Goal: Find specific page/section: Find specific page/section

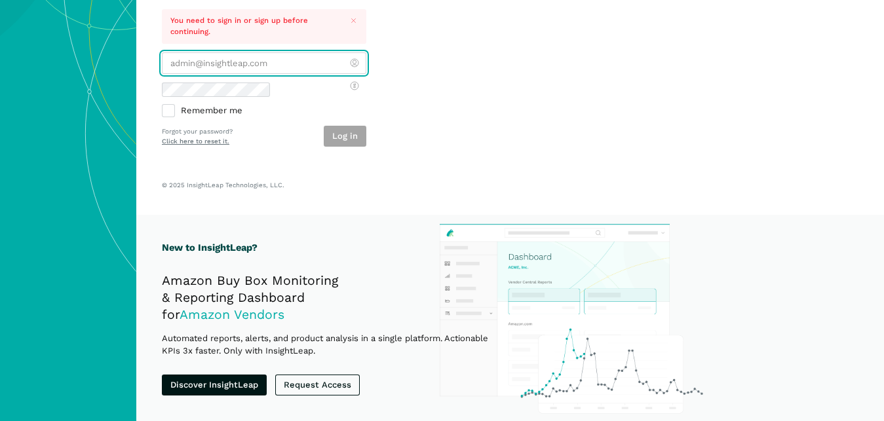
scroll to position [700, 0]
click at [162, 74] on input "email" at bounding box center [264, 63] width 204 height 22
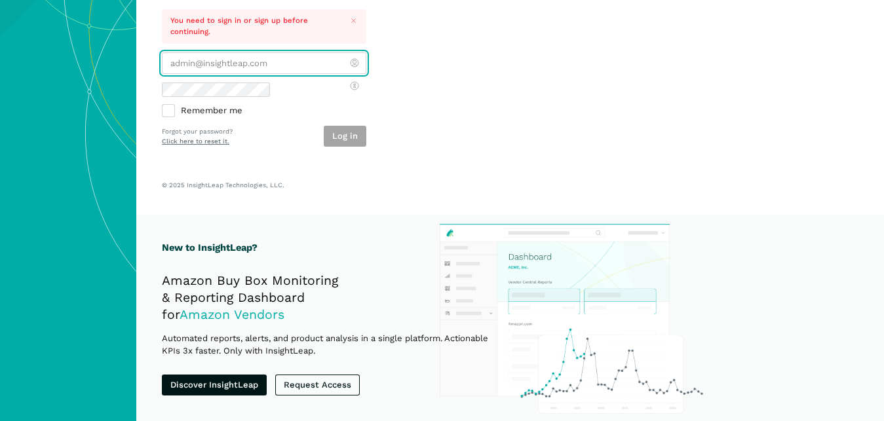
click at [162, 74] on input "email" at bounding box center [264, 63] width 204 height 22
paste input "[PERSON_NAME][EMAIL_ADDRESS][DOMAIN_NAME]"
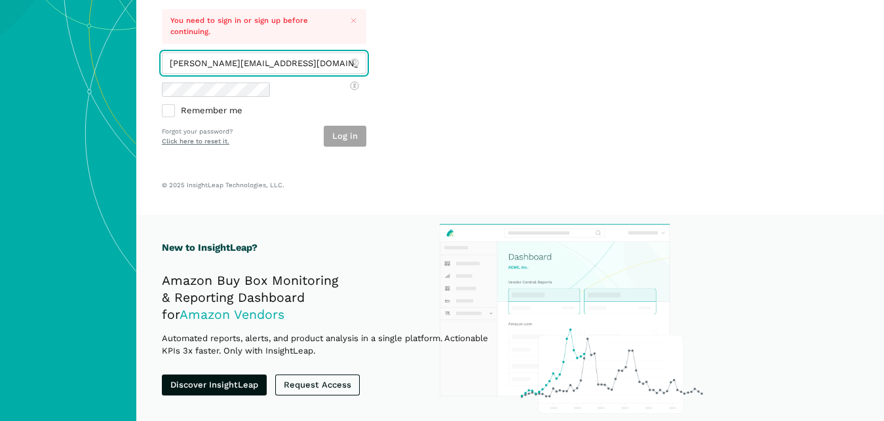
type input "[PERSON_NAME][EMAIL_ADDRESS][DOMAIN_NAME]"
click at [324, 147] on div "Log in" at bounding box center [345, 137] width 43 height 22
click at [233, 145] on div "Forgot your password? Click here to reset it." at bounding box center [197, 136] width 71 height 18
click at [324, 147] on button "Log in" at bounding box center [345, 137] width 43 height 22
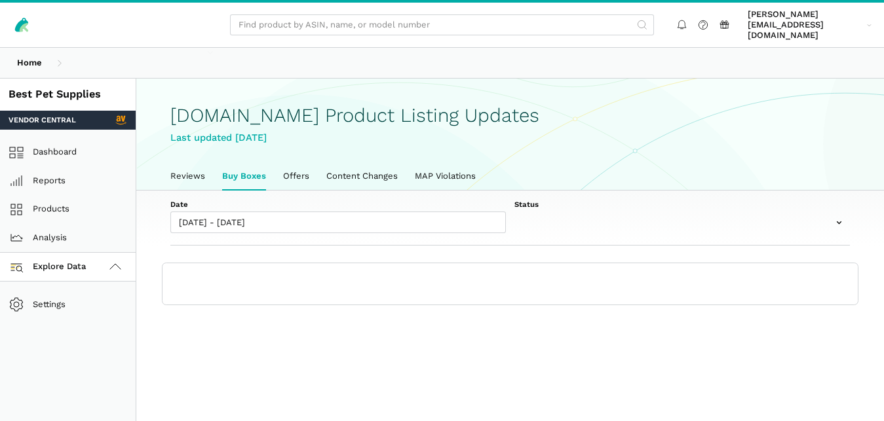
scroll to position [4, 0]
click at [172, 172] on link "Reviews" at bounding box center [188, 177] width 52 height 28
click at [112, 260] on icon at bounding box center [115, 268] width 16 height 16
click at [110, 260] on icon at bounding box center [115, 268] width 16 height 16
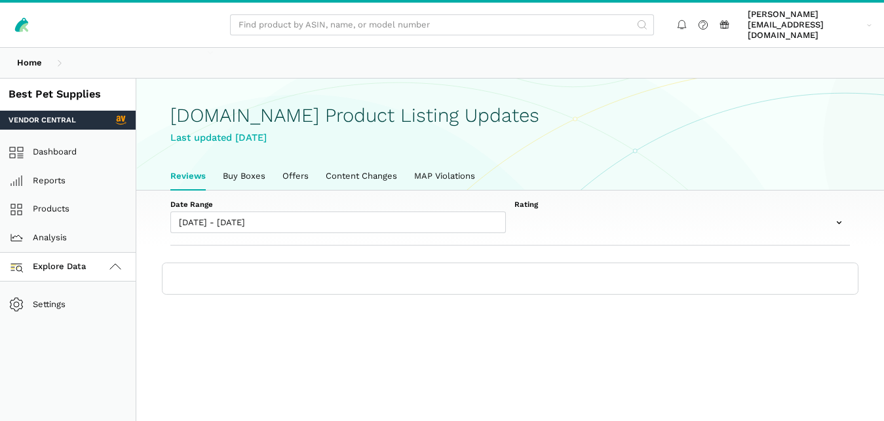
click at [110, 260] on icon at bounding box center [115, 268] width 16 height 16
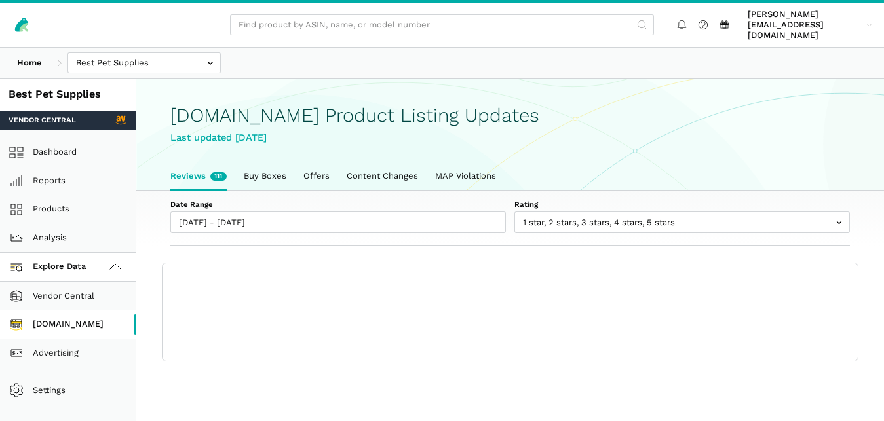
click at [77, 316] on link "[DOMAIN_NAME]" at bounding box center [68, 325] width 136 height 29
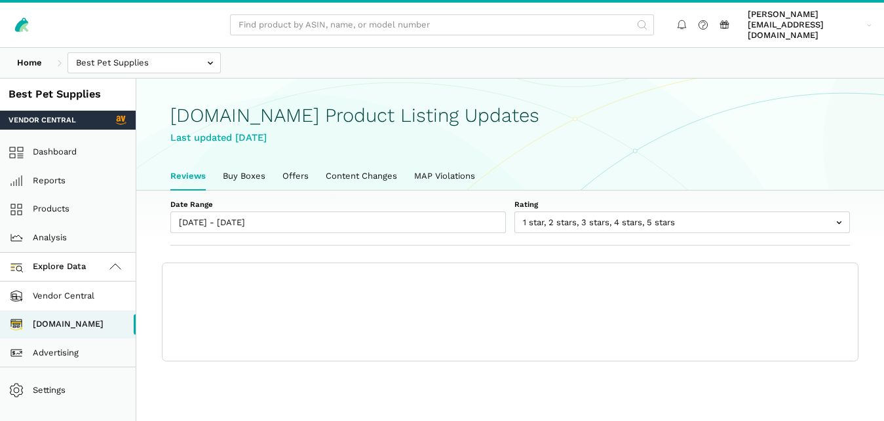
scroll to position [4, 0]
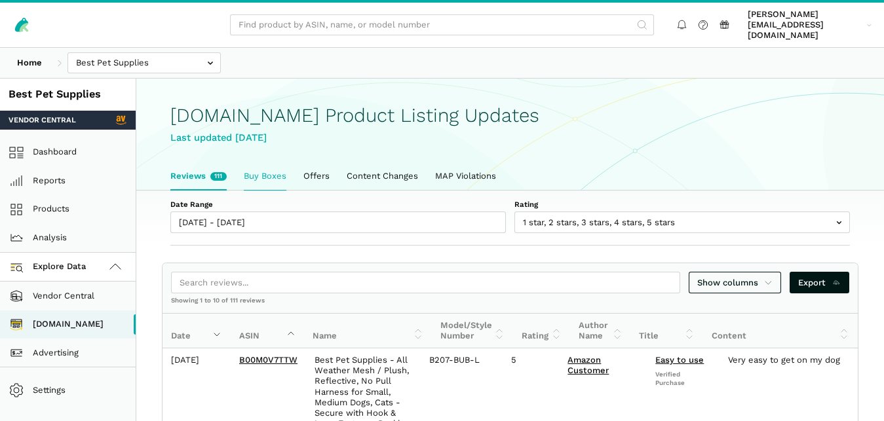
click at [259, 163] on link "Buy Boxes" at bounding box center [265, 177] width 60 height 28
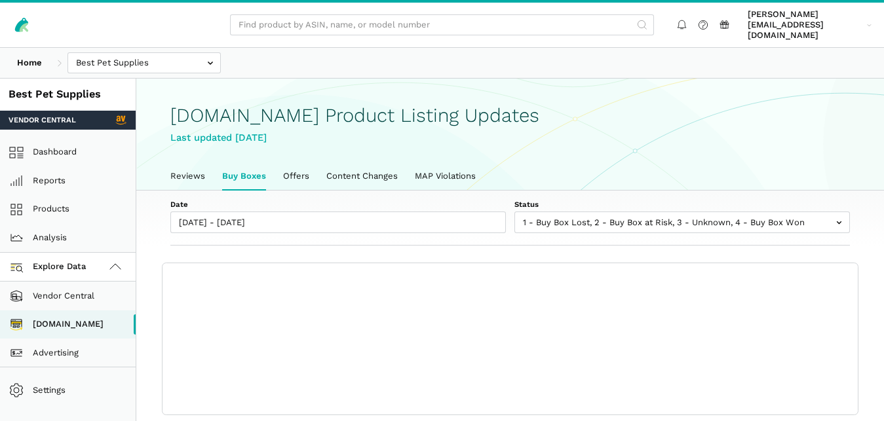
scroll to position [4, 0]
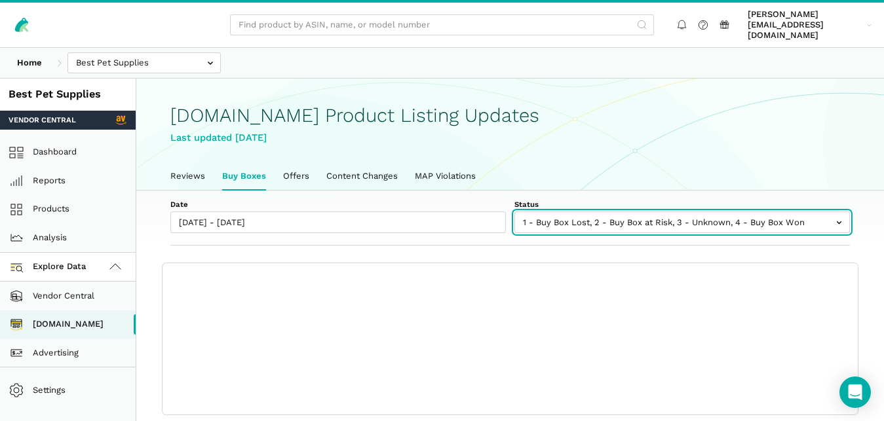
click at [667, 212] on input "text" at bounding box center [682, 223] width 336 height 22
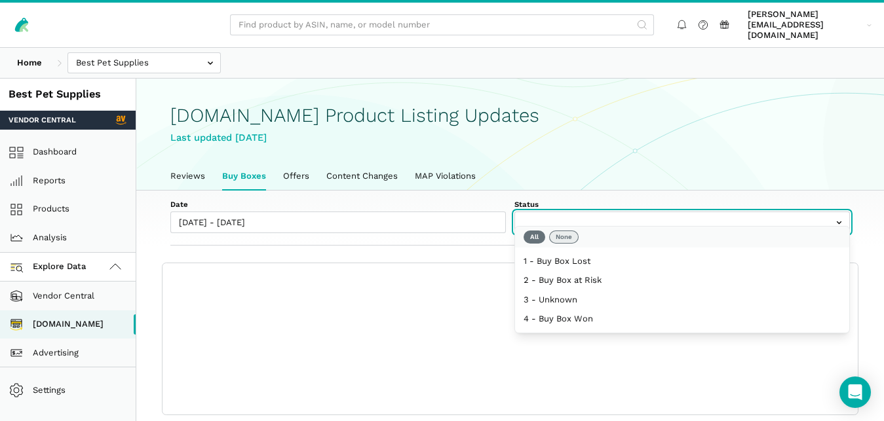
click at [566, 233] on button "None" at bounding box center [563, 237] width 29 height 13
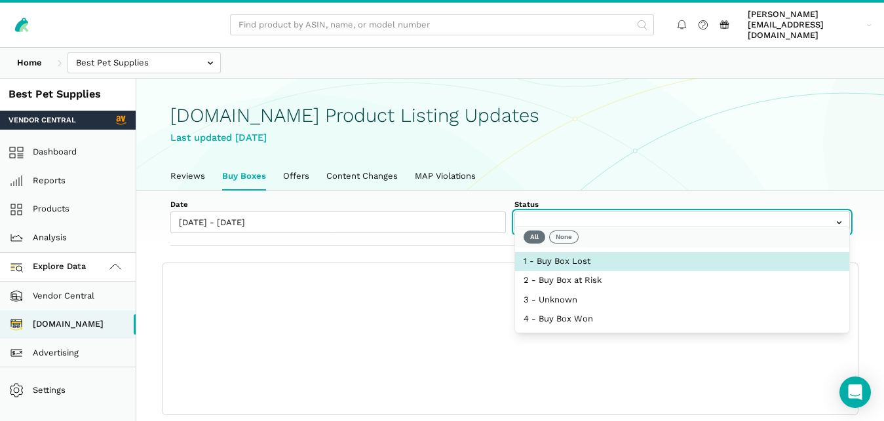
select select "1 - Buy Box Lost"
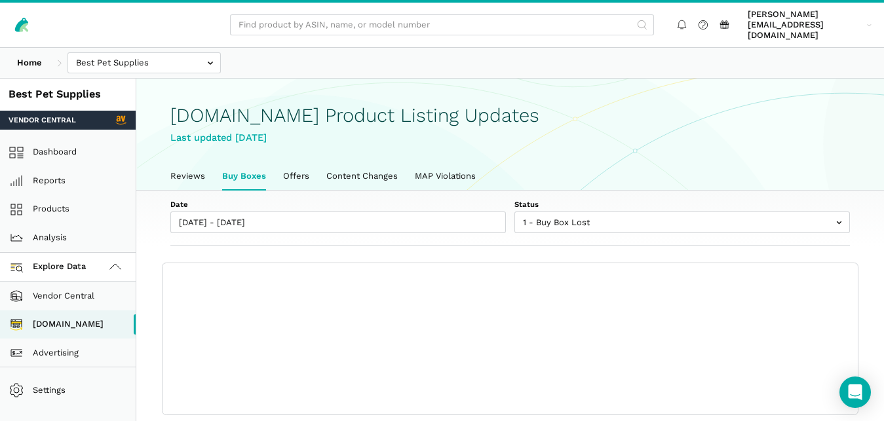
click at [495, 199] on label "Date" at bounding box center [338, 204] width 336 height 10
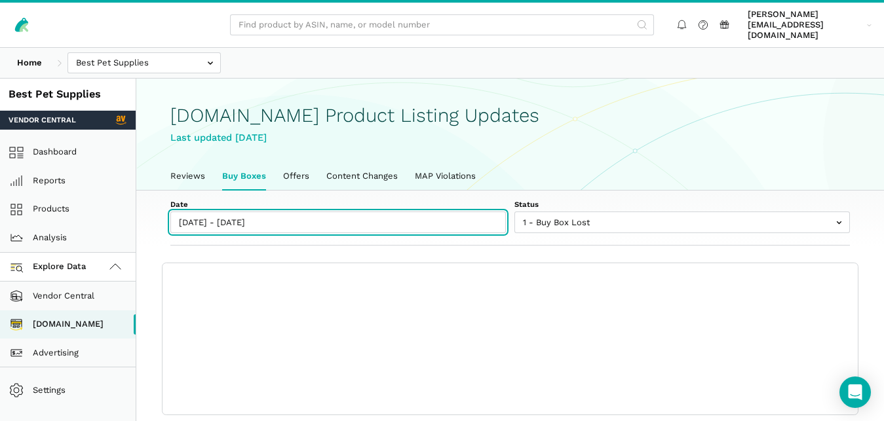
click at [495, 212] on input "[DATE] - [DATE]" at bounding box center [338, 223] width 336 height 22
type input "09/19/2025"
type input "09/25/2025"
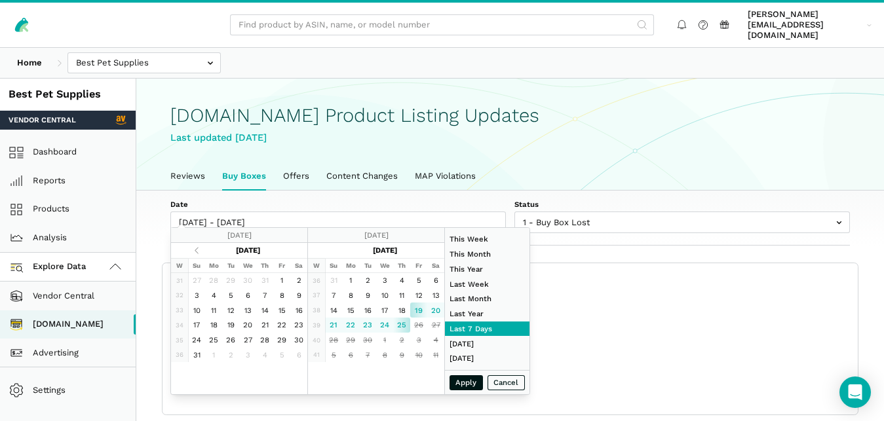
click at [575, 199] on label "Status" at bounding box center [682, 204] width 336 height 10
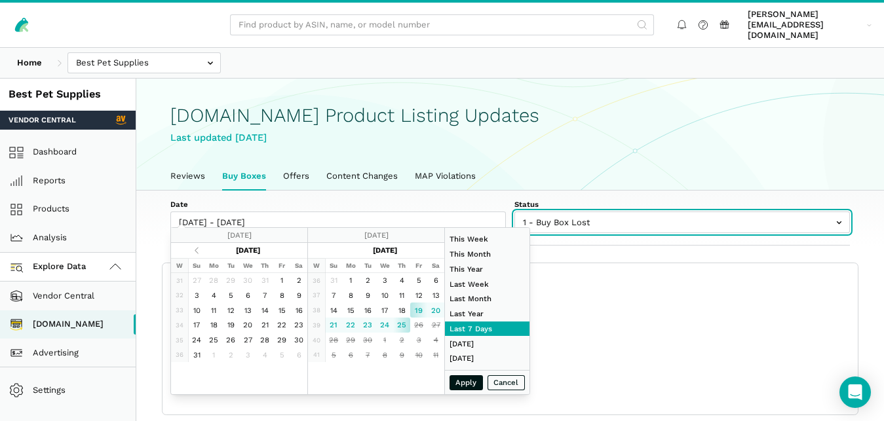
click at [575, 212] on select "1 - Buy Box Lost 2 - Buy Box at Risk 3 - Unknown 4 - Buy Box Won" at bounding box center [682, 216] width 336 height 9
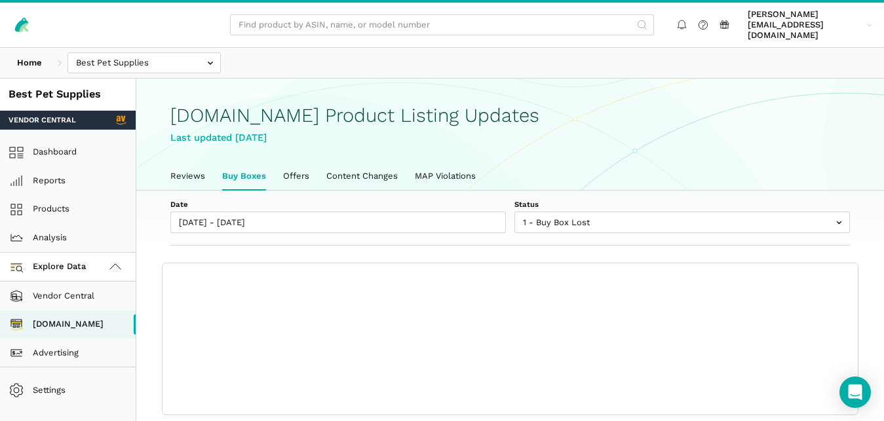
click at [626, 191] on div "Date 09/19/2025 - 09/25/2025 Status 1 - Buy Box Lost 2 - Buy Box at Risk 3 - Un…" at bounding box center [510, 219] width 748 height 56
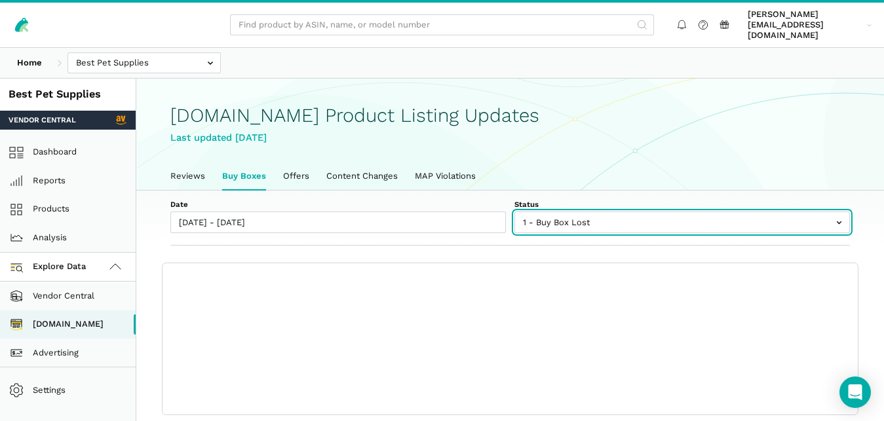
click at [613, 212] on input "text" at bounding box center [682, 223] width 336 height 22
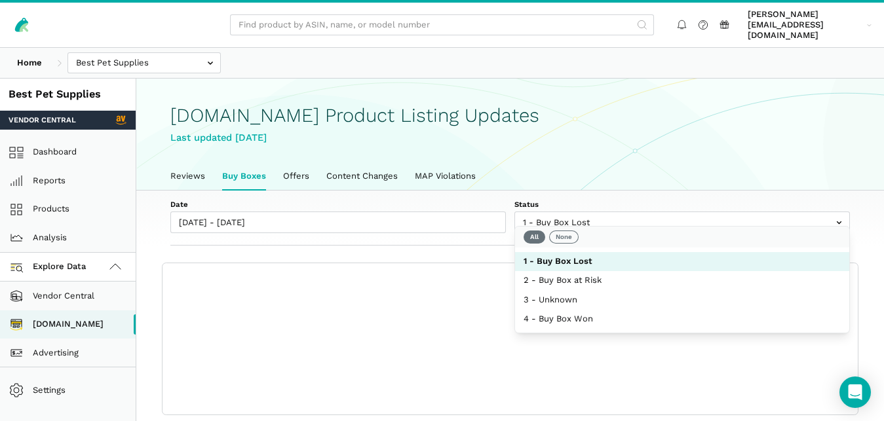
click at [623, 199] on label "Status" at bounding box center [682, 204] width 336 height 10
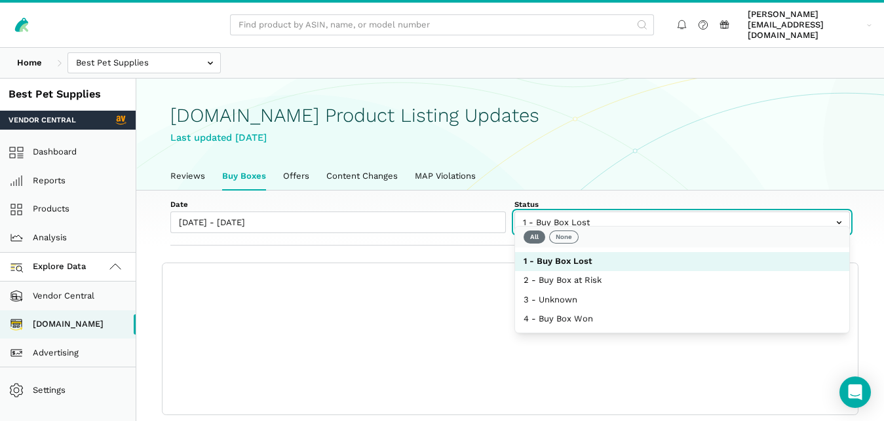
click at [623, 212] on select "1 - Buy Box Lost 2 - Buy Box at Risk 3 - Unknown 4 - Buy Box Won" at bounding box center [682, 216] width 336 height 9
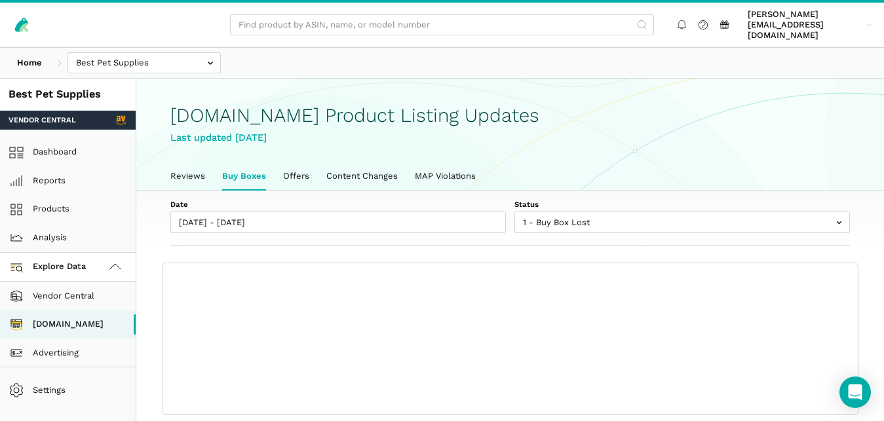
click at [705, 191] on div "Date 09/19/2025 - 09/25/2025 Status 1 - Buy Box Lost 2 - Buy Box at Risk 3 - Un…" at bounding box center [510, 219] width 748 height 56
click at [196, 163] on link "Reviews" at bounding box center [188, 177] width 52 height 28
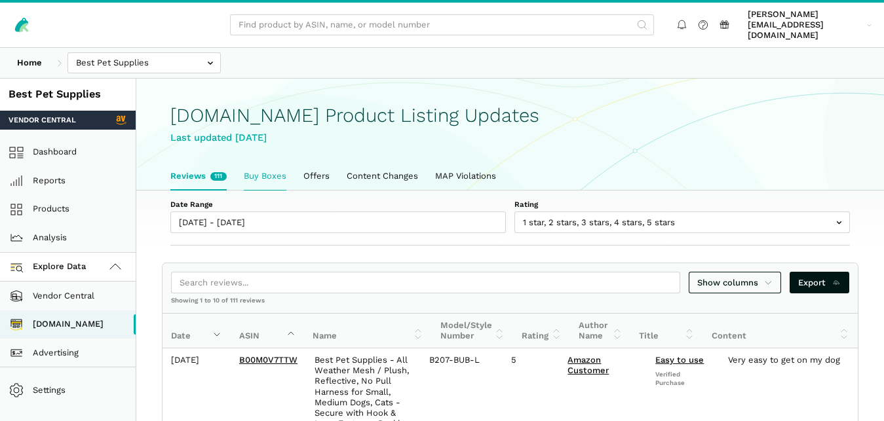
click at [237, 163] on link "Buy Boxes" at bounding box center [265, 177] width 60 height 28
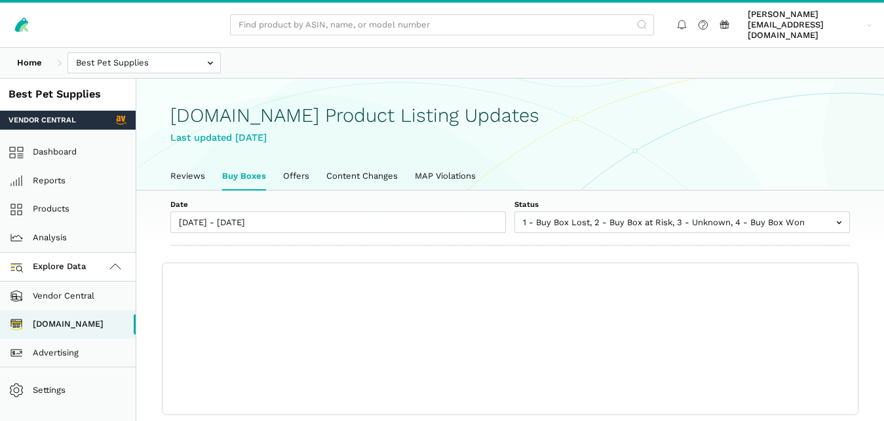
scroll to position [4, 0]
click at [195, 165] on link "Reviews" at bounding box center [188, 177] width 52 height 28
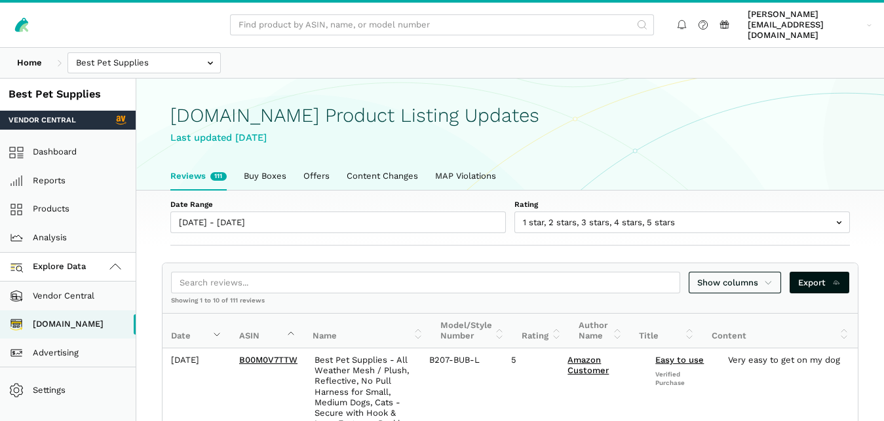
click at [230, 168] on link "Reviews 111" at bounding box center [198, 177] width 73 height 28
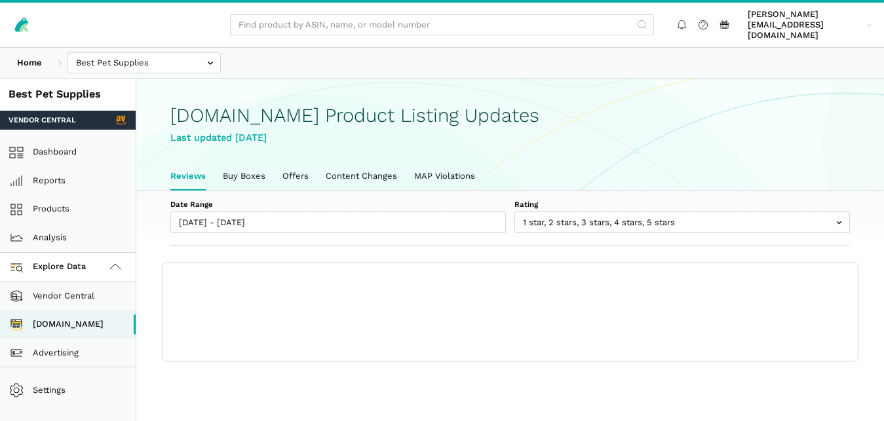
scroll to position [4, 0]
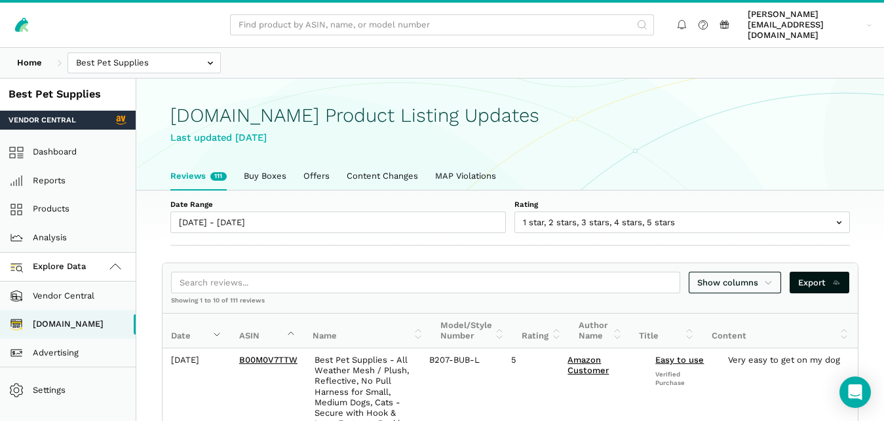
click at [252, 165] on link "Buy Boxes" at bounding box center [265, 177] width 60 height 28
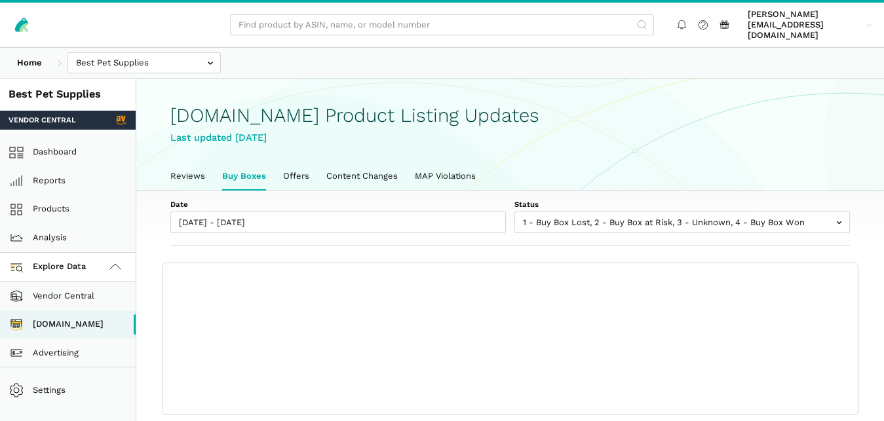
scroll to position [4, 0]
